Goal: Navigation & Orientation: Find specific page/section

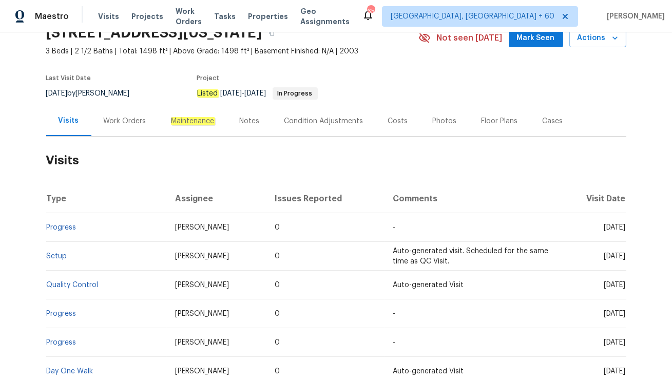
scroll to position [51, 0]
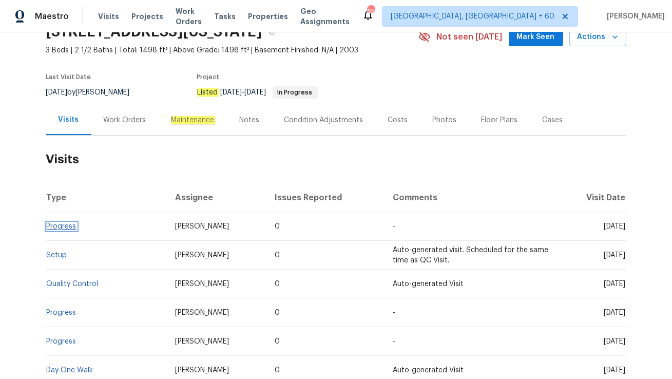
click at [62, 223] on link "Progress" at bounding box center [62, 226] width 30 height 7
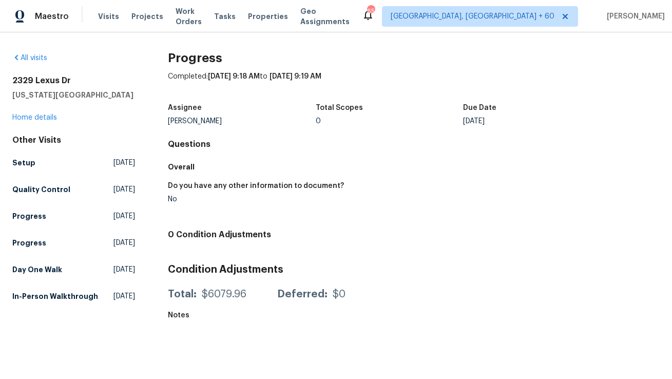
click at [40, 121] on div "2329 Lexus Dr Colorado Springs, CO 80910 Home details" at bounding box center [73, 98] width 123 height 47
click at [36, 116] on link "Home details" at bounding box center [34, 117] width 45 height 7
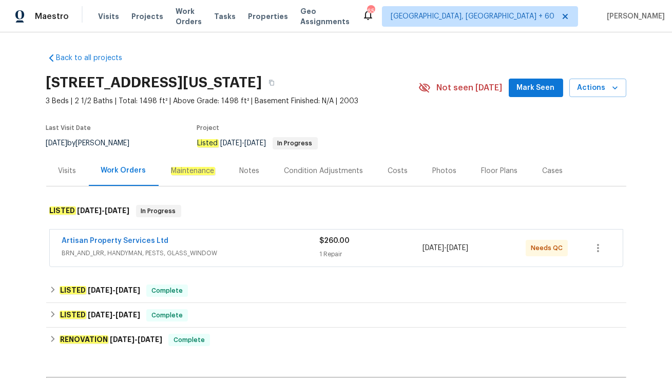
click at [249, 240] on div "Artisan Property Services Ltd" at bounding box center [191, 242] width 258 height 12
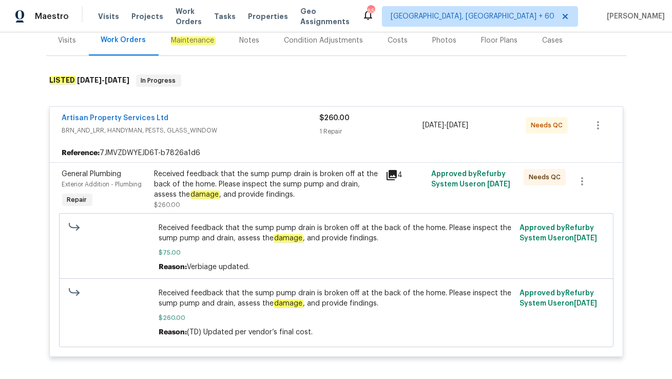
scroll to position [65, 0]
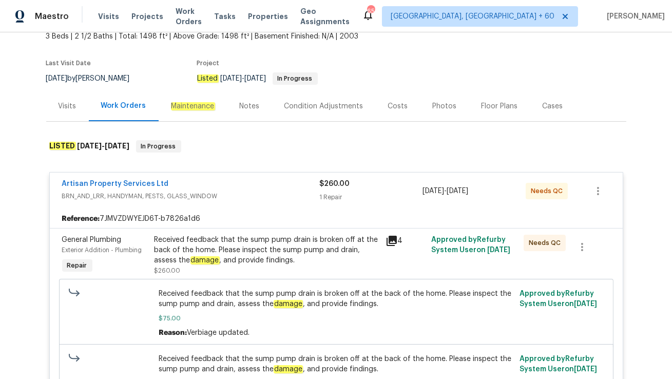
click at [69, 120] on div "Visits" at bounding box center [67, 106] width 43 height 30
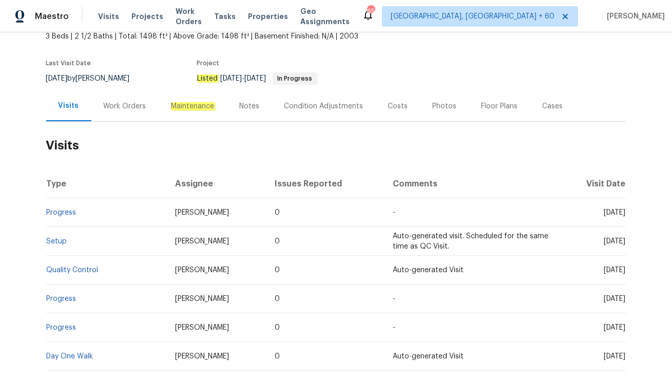
click at [104, 106] on div "Work Orders" at bounding box center [125, 106] width 43 height 10
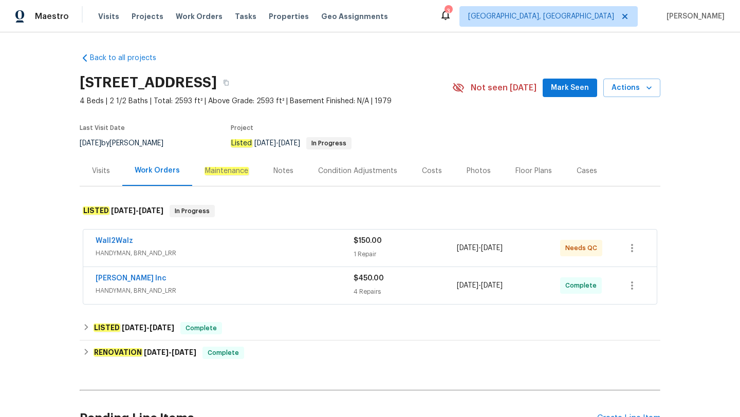
click at [189, 243] on div "Wall2Walz" at bounding box center [225, 242] width 258 height 12
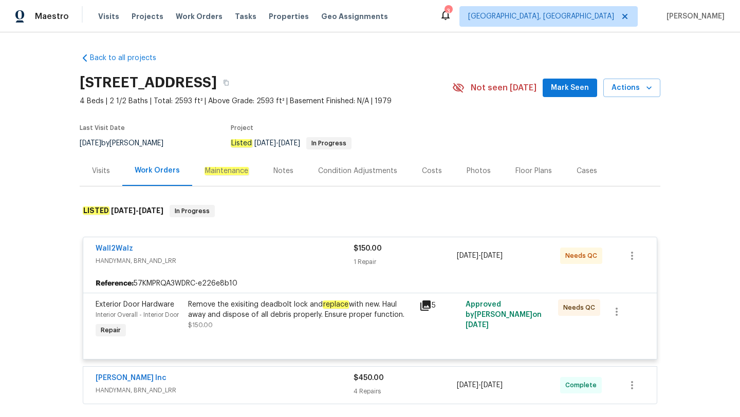
click at [102, 171] on div "Visits" at bounding box center [101, 171] width 18 height 10
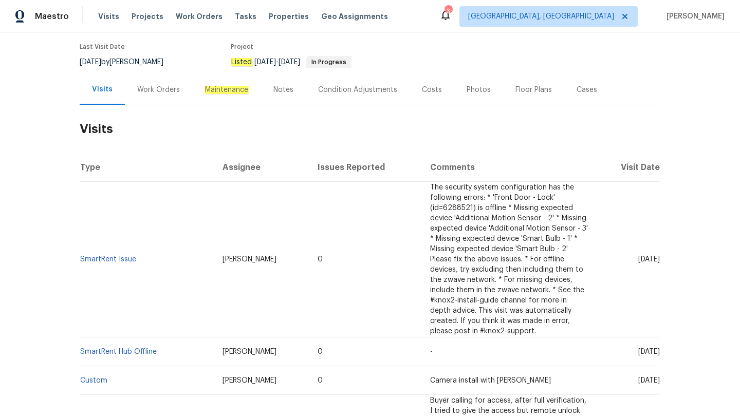
scroll to position [83, 0]
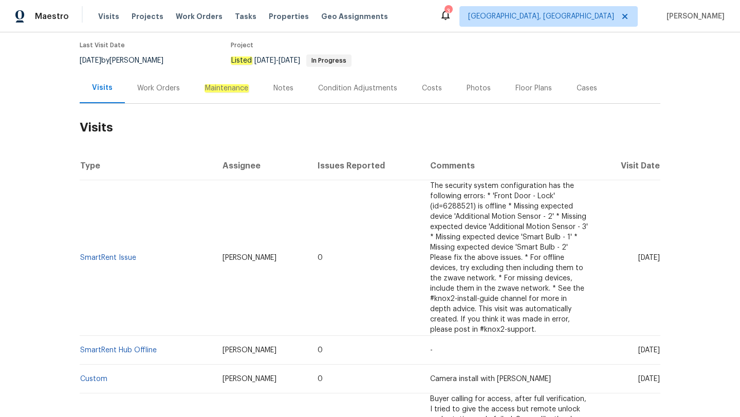
click at [159, 89] on div "Work Orders" at bounding box center [158, 88] width 43 height 10
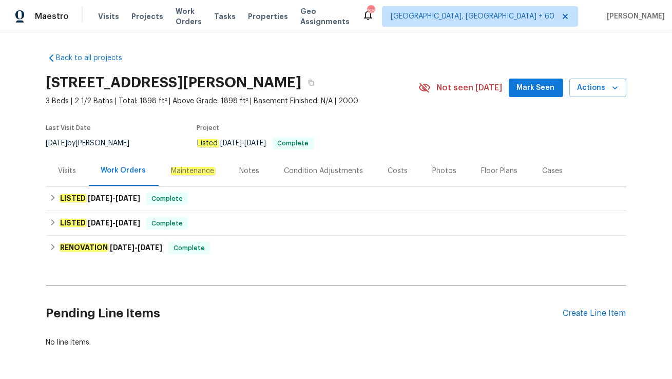
click at [62, 175] on div "Visits" at bounding box center [68, 171] width 18 height 10
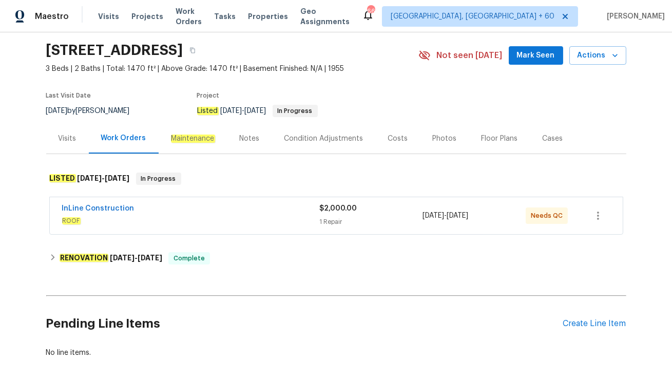
scroll to position [46, 0]
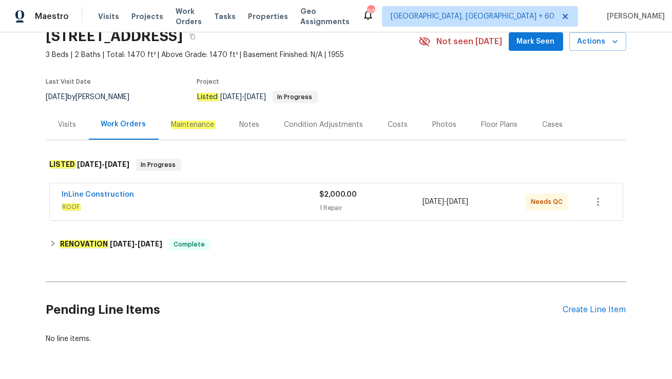
click at [230, 207] on span "ROOF" at bounding box center [191, 207] width 258 height 10
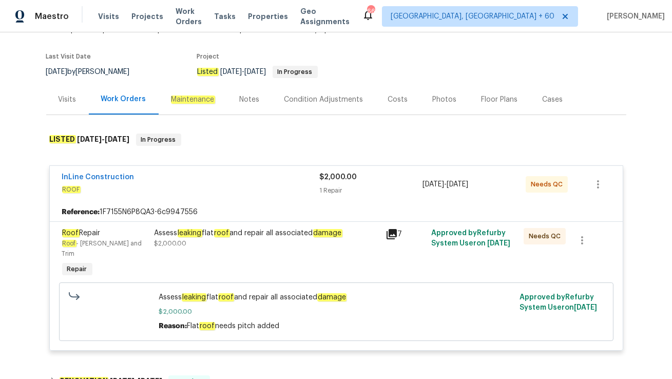
scroll to position [71, 0]
click at [73, 100] on div "Visits" at bounding box center [68, 100] width 18 height 10
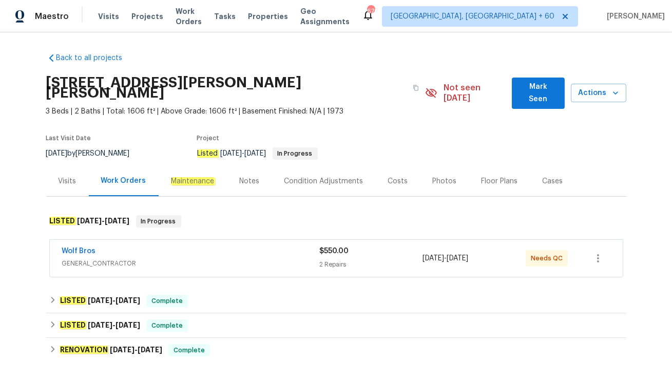
click at [151, 246] on div "Wolf Bros" at bounding box center [191, 252] width 258 height 12
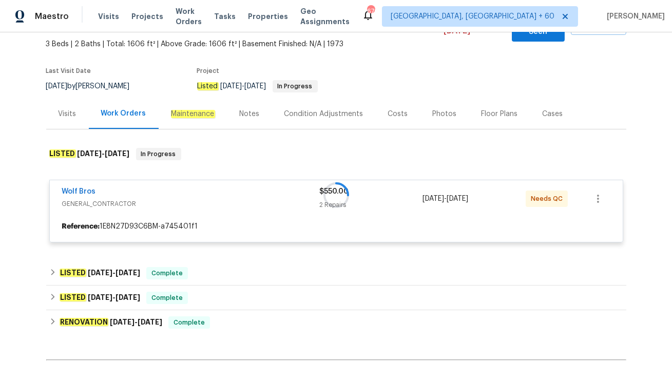
scroll to position [68, 0]
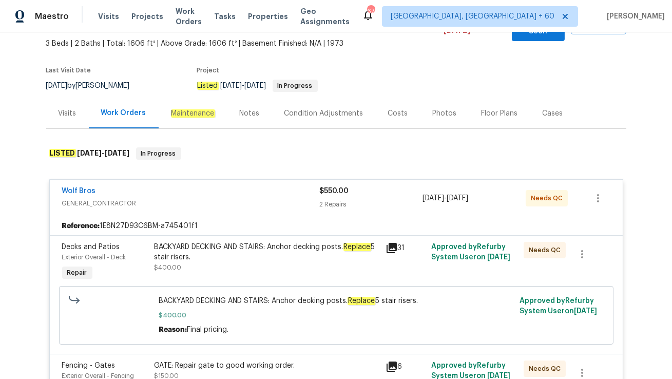
click at [60, 108] on div "Visits" at bounding box center [68, 113] width 18 height 10
